Goal: Find contact information

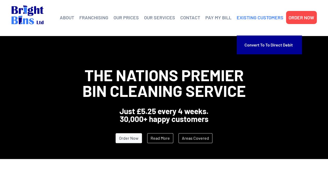
click at [257, 18] on link "EXISTING CUSTOMERS" at bounding box center [260, 18] width 47 height 8
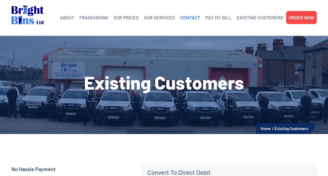
click at [186, 17] on link "CONTACT" at bounding box center [190, 18] width 20 height 8
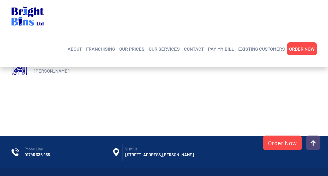
scroll to position [260, 0]
